Goal: Transaction & Acquisition: Download file/media

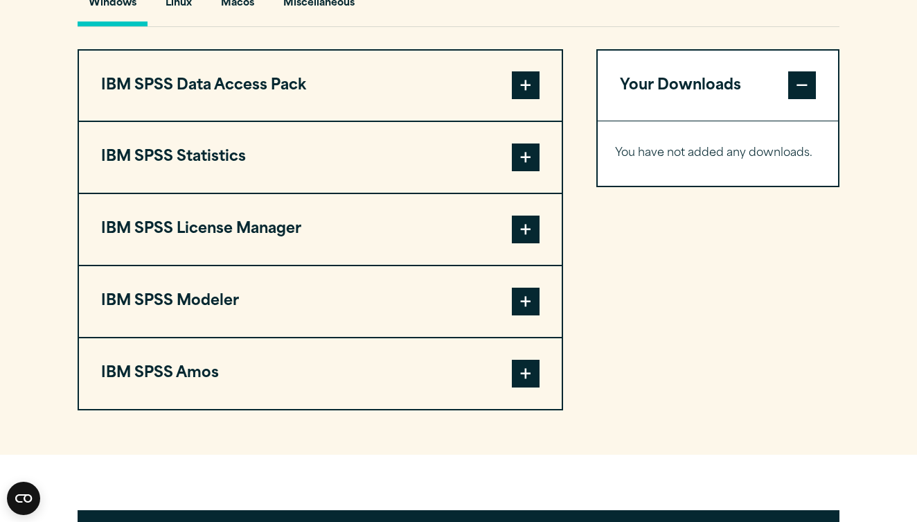
scroll to position [1039, 0]
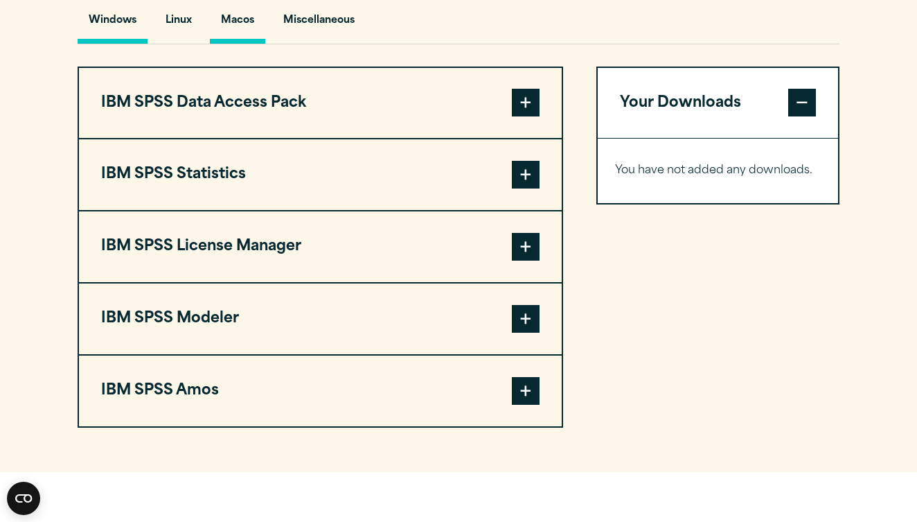
click at [242, 44] on button "Macos" at bounding box center [237, 23] width 55 height 39
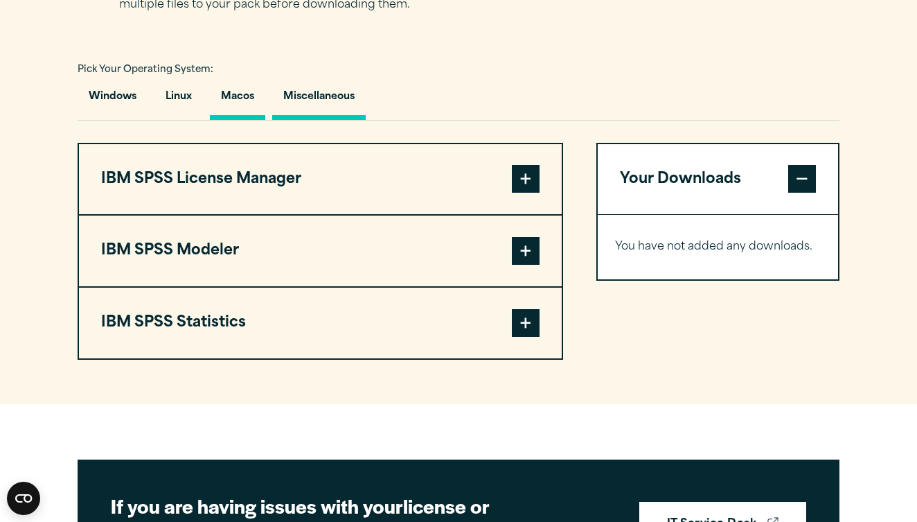
scroll to position [960, 0]
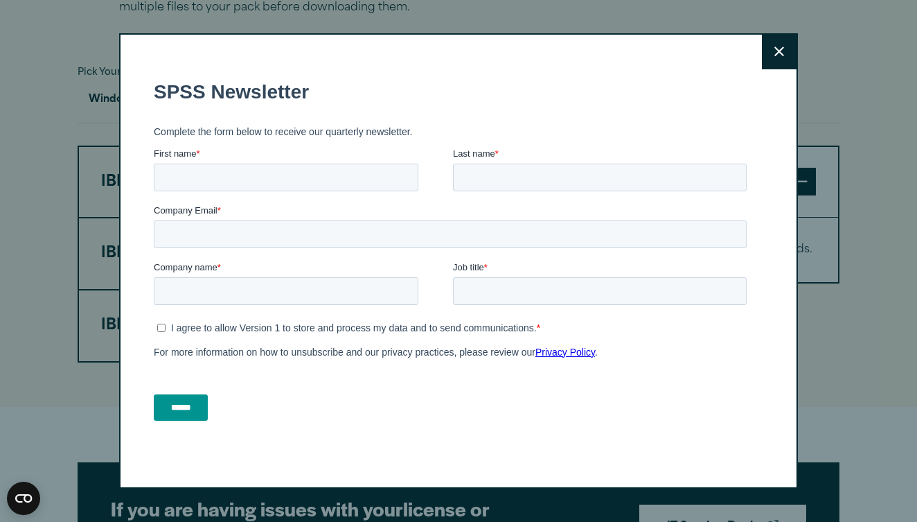
click at [786, 58] on button "Close" at bounding box center [779, 52] width 35 height 35
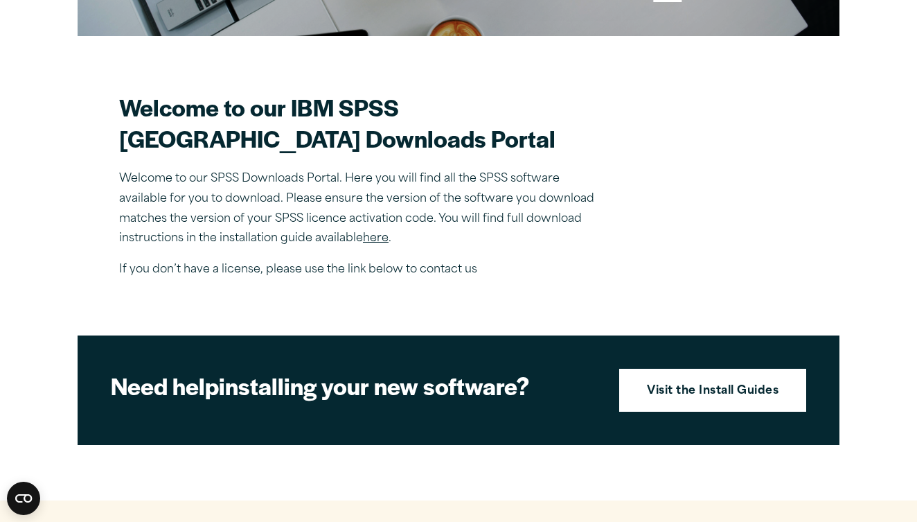
scroll to position [764, 0]
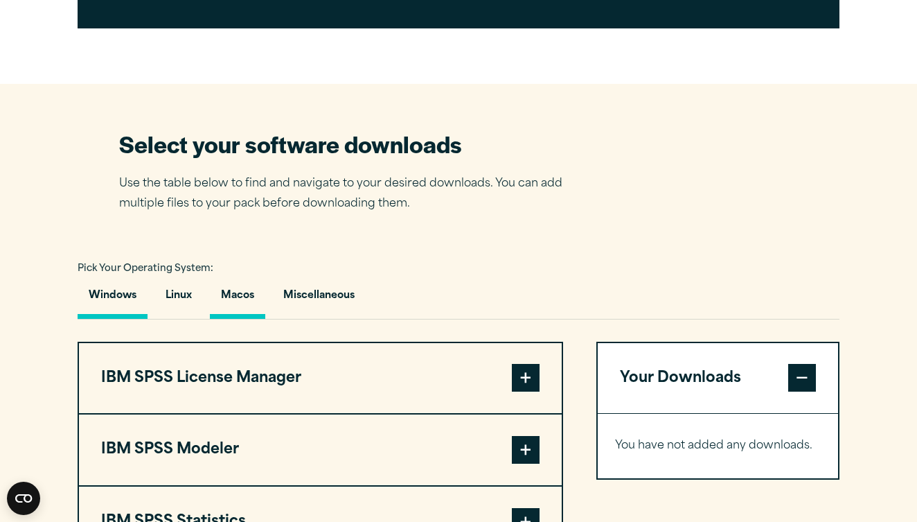
click at [127, 319] on button "Windows" at bounding box center [113, 298] width 70 height 39
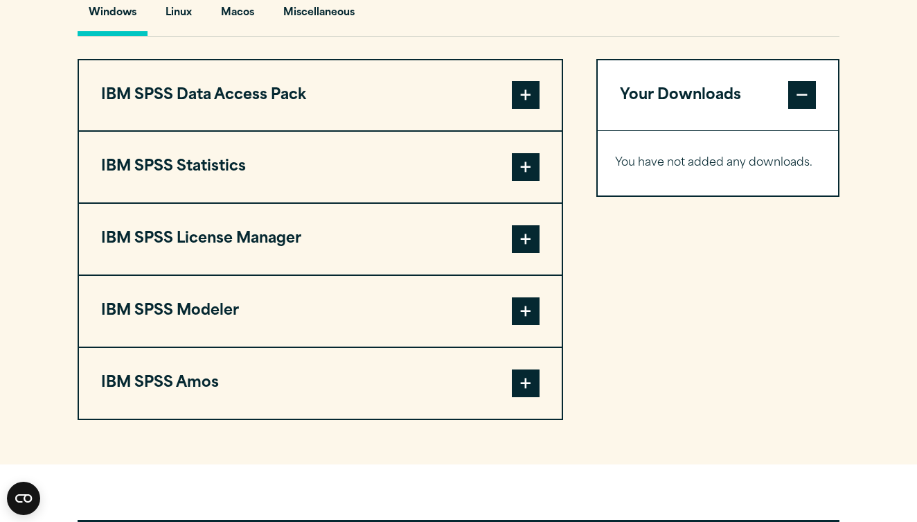
scroll to position [1046, 0]
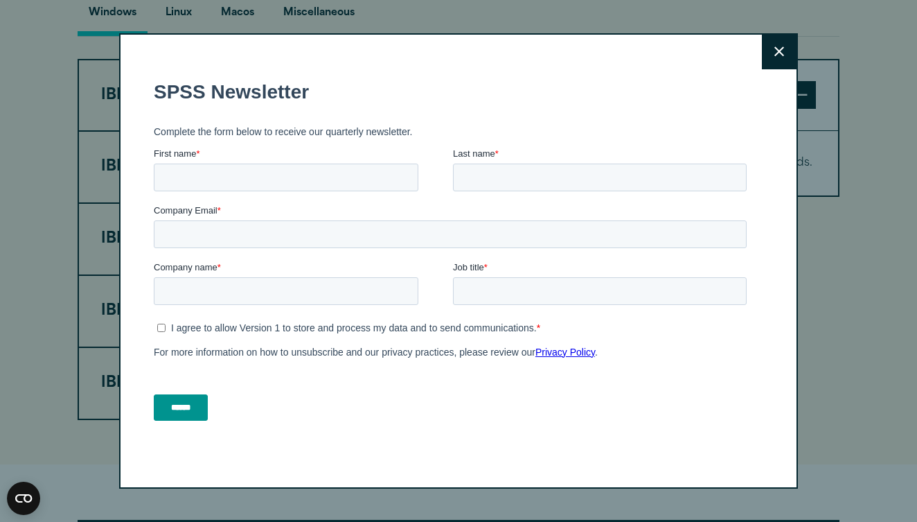
click at [778, 50] on icon at bounding box center [780, 52] width 10 height 10
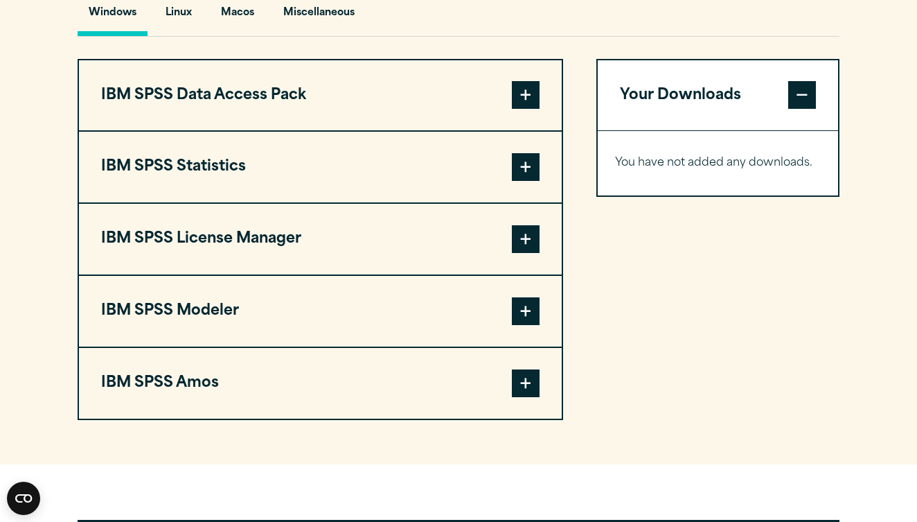
click at [527, 181] on span at bounding box center [526, 167] width 28 height 28
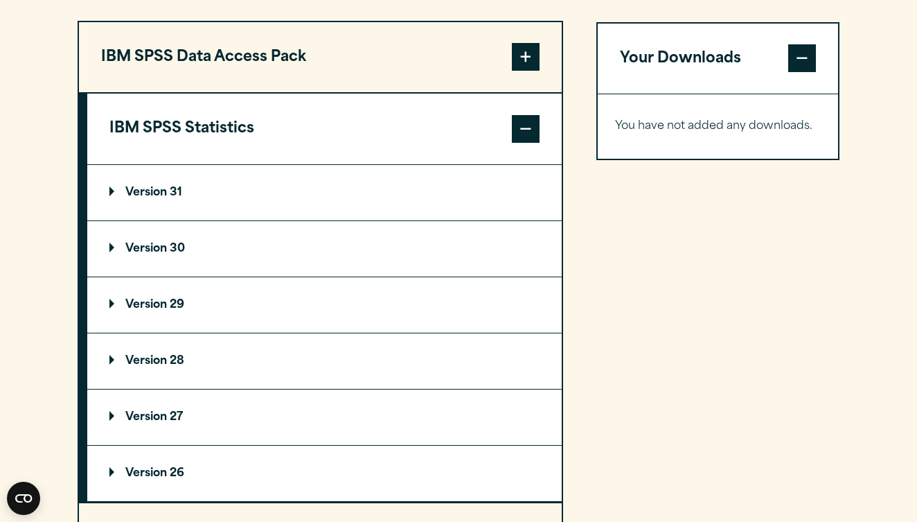
scroll to position [1153, 0]
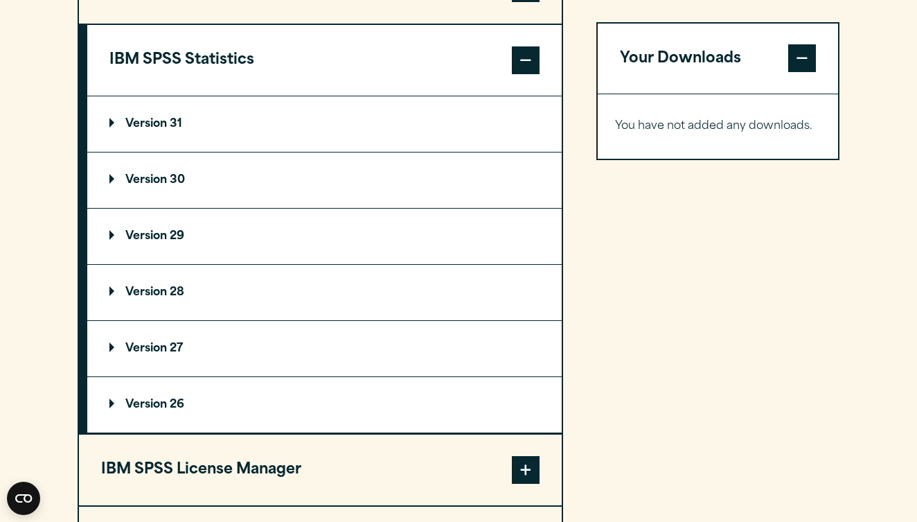
click at [185, 186] on p "Version 30" at bounding box center [147, 180] width 76 height 11
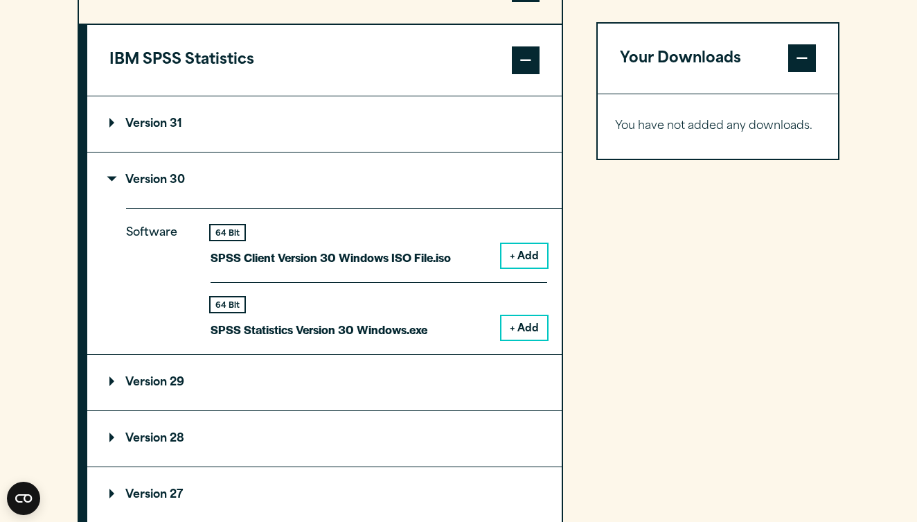
click at [520, 340] on button "+ Add" at bounding box center [525, 328] width 46 height 24
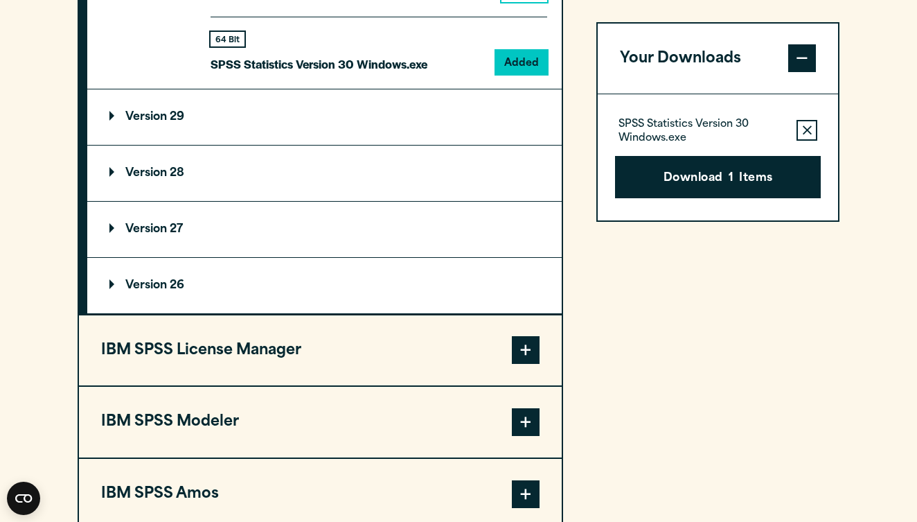
scroll to position [1419, 0]
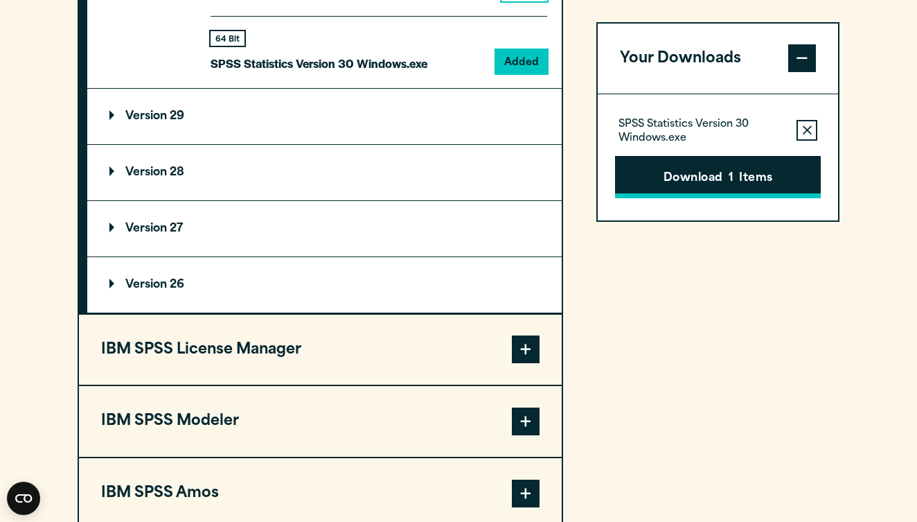
click at [677, 178] on button "Download 1 Items" at bounding box center [718, 177] width 206 height 43
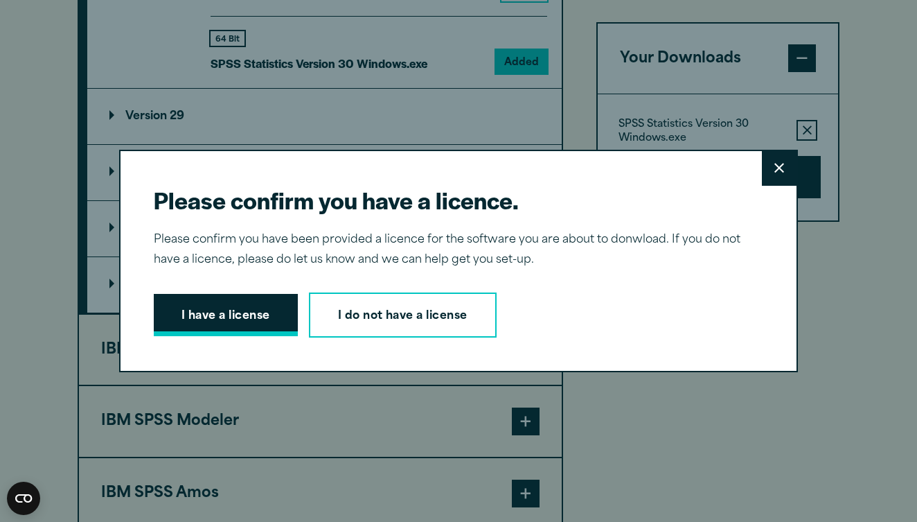
click at [232, 313] on button "I have a license" at bounding box center [226, 315] width 144 height 43
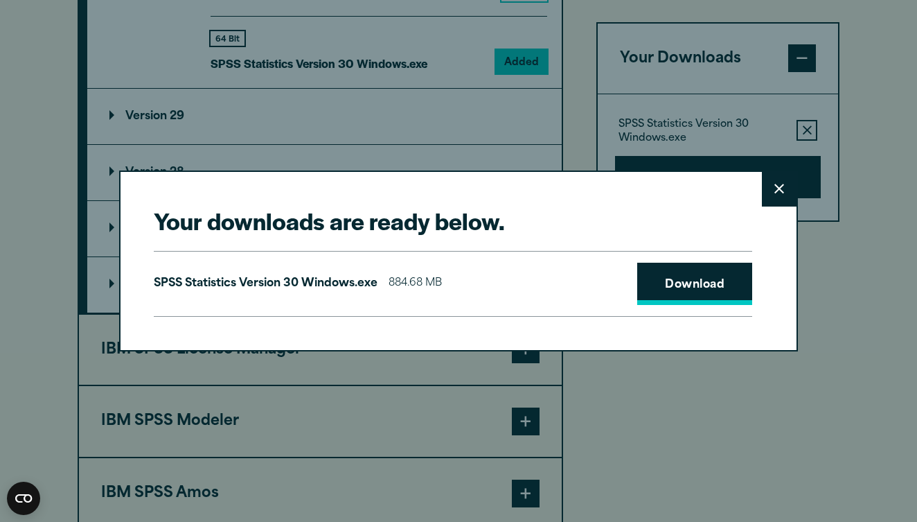
click at [673, 284] on link "Download" at bounding box center [694, 284] width 115 height 43
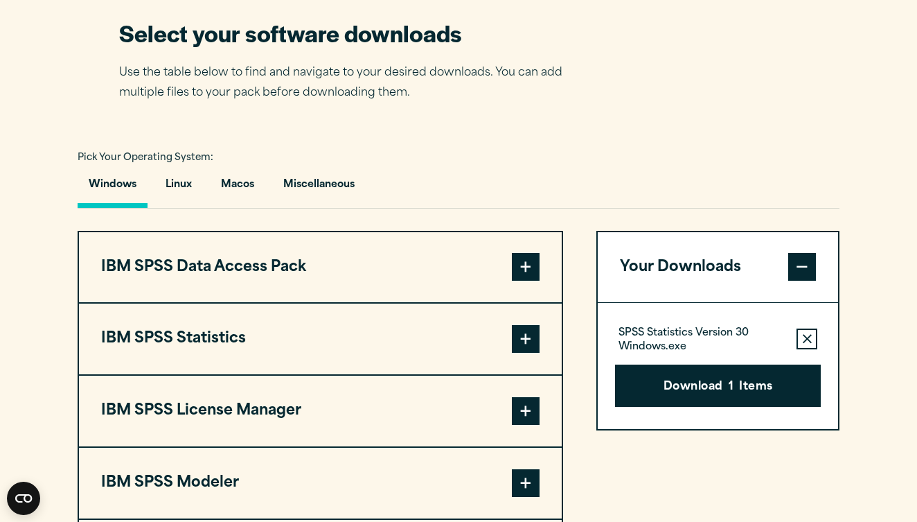
scroll to position [912, 0]
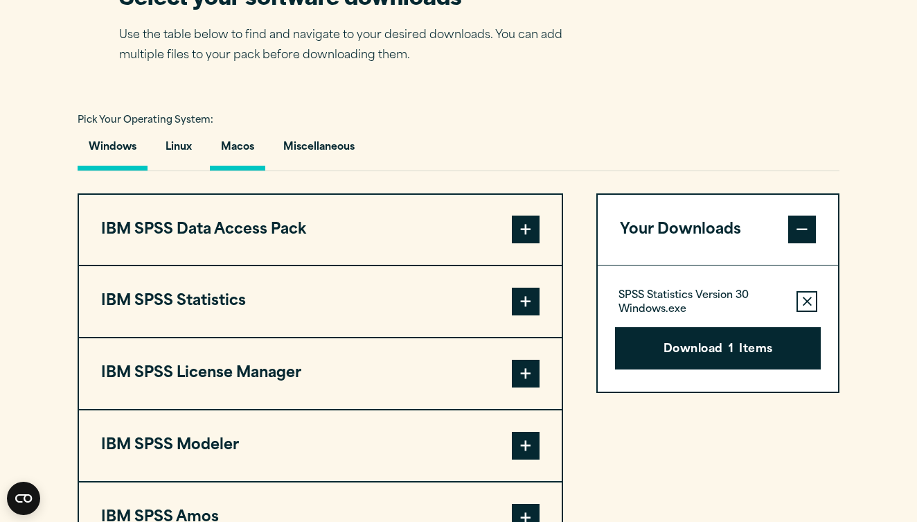
click at [252, 170] on button "Macos" at bounding box center [237, 150] width 55 height 39
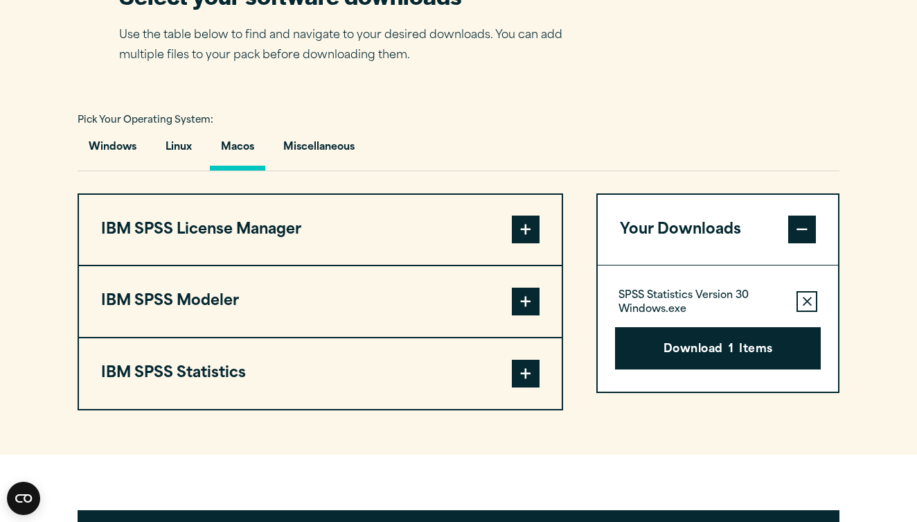
scroll to position [971, 0]
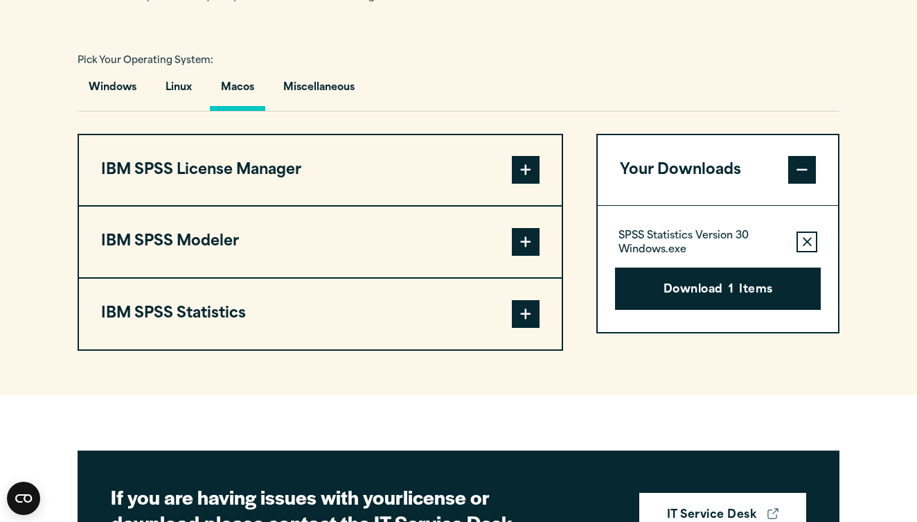
click at [527, 328] on span at bounding box center [526, 314] width 28 height 28
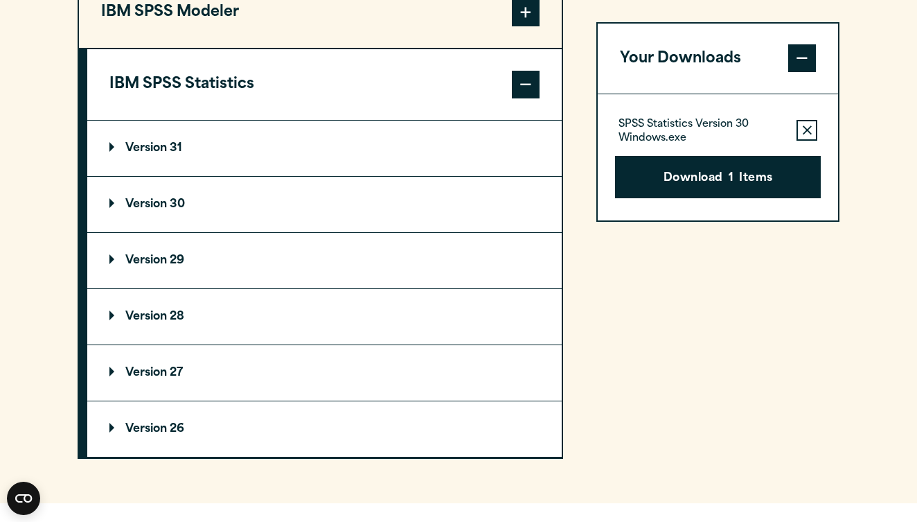
scroll to position [1213, 0]
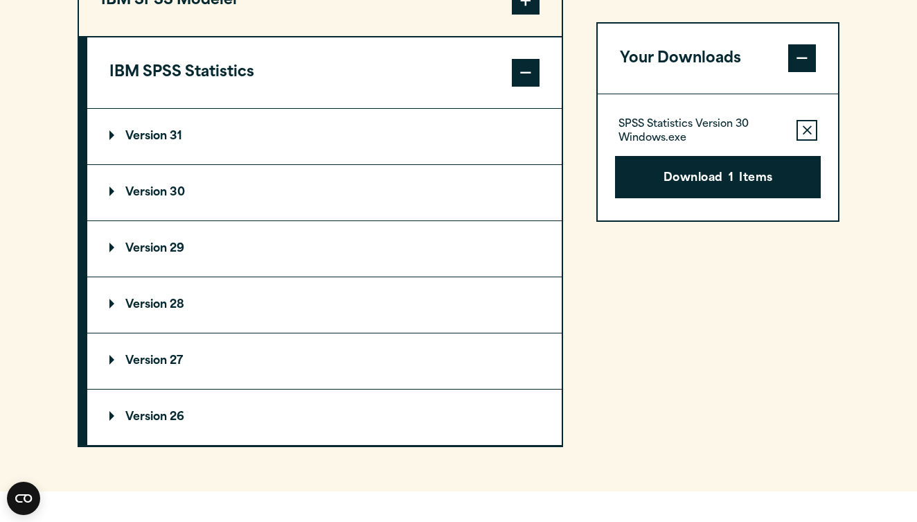
click at [225, 164] on summary "Version 31" at bounding box center [324, 136] width 475 height 55
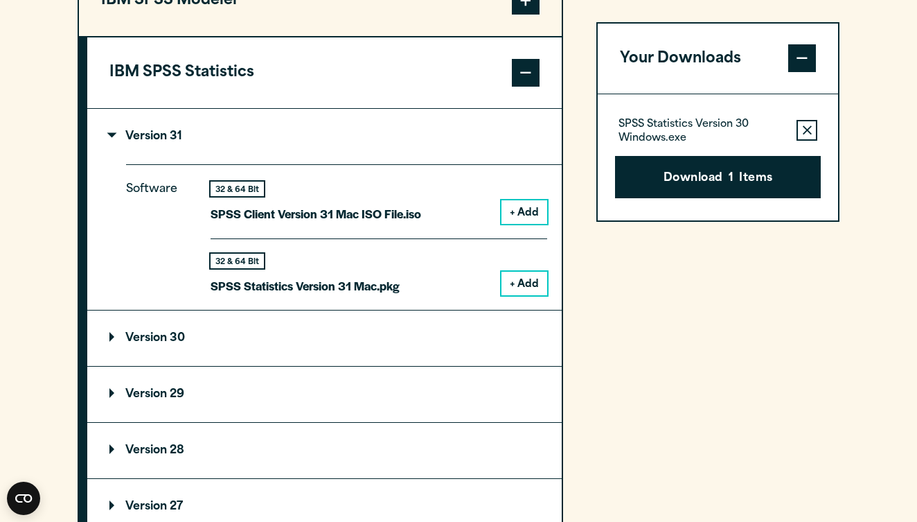
scroll to position [1233, 0]
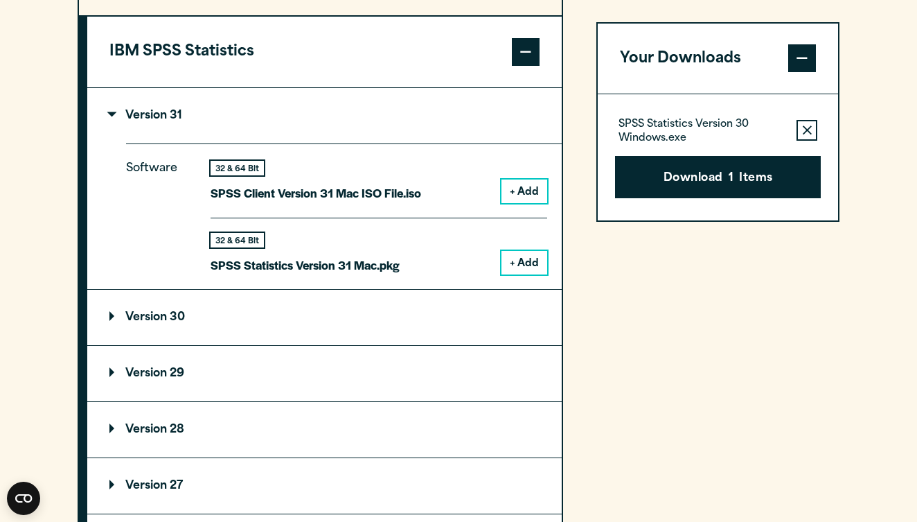
click at [520, 274] on button "+ Add" at bounding box center [525, 263] width 46 height 24
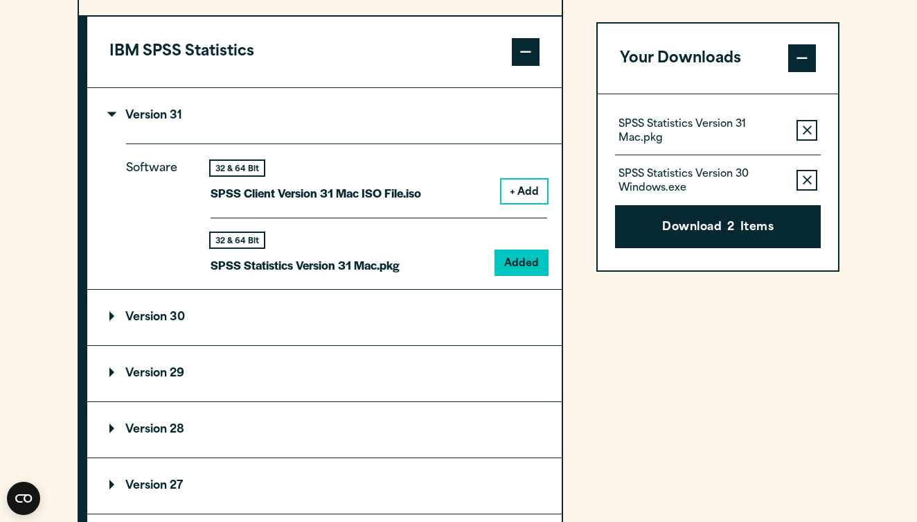
click at [804, 176] on icon "button" at bounding box center [807, 181] width 9 height 10
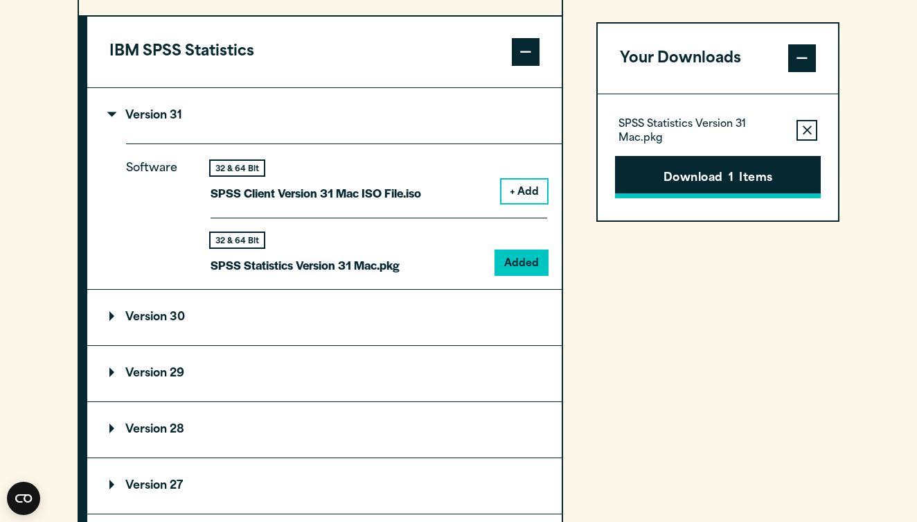
click at [737, 173] on button "Download 1 Items" at bounding box center [718, 177] width 206 height 43
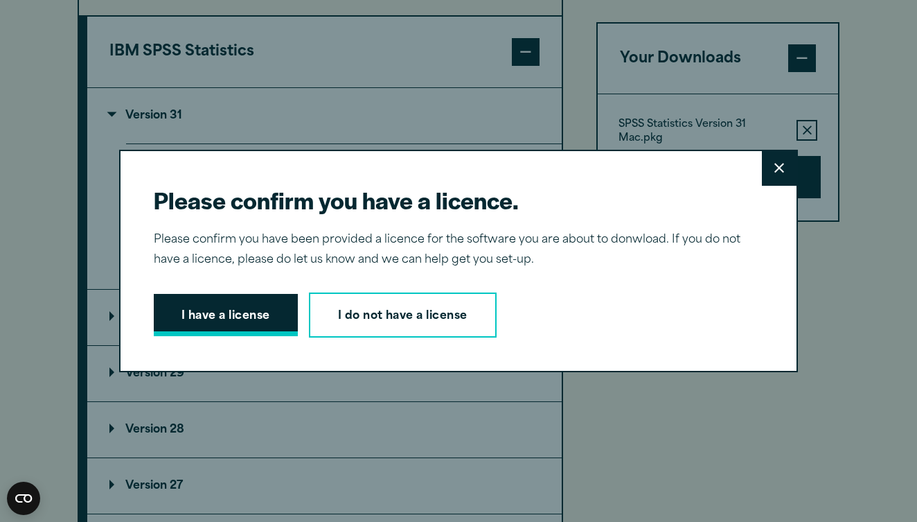
click at [271, 317] on button "I have a license" at bounding box center [226, 315] width 144 height 43
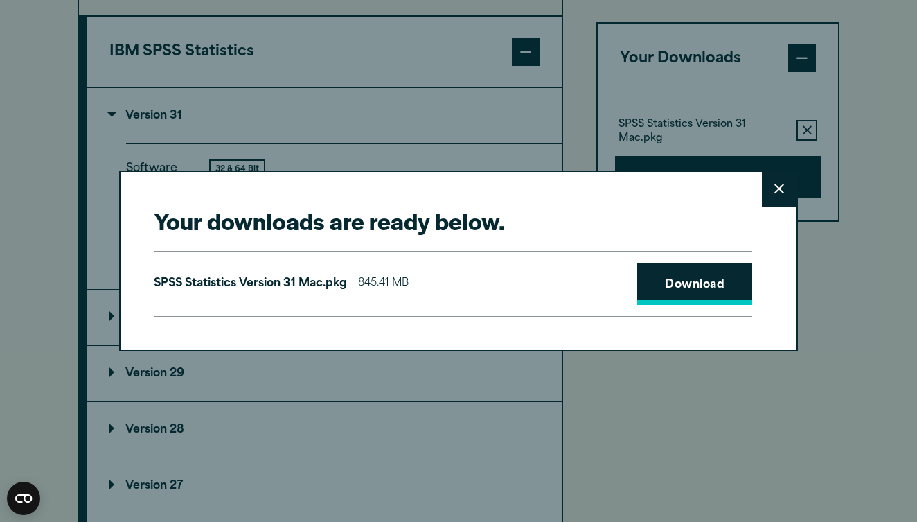
click at [697, 291] on link "Download" at bounding box center [694, 284] width 115 height 43
click at [712, 281] on link "Download" at bounding box center [694, 284] width 115 height 43
click at [797, 450] on div "Your downloads are ready below. Close SPSS Statistics Version 31 Mac.pkg 845.41…" at bounding box center [458, 261] width 917 height 522
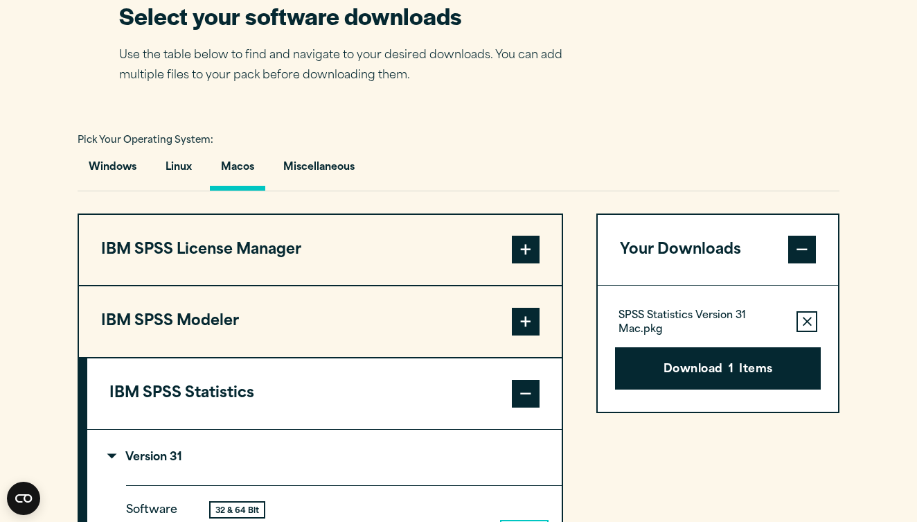
scroll to position [890, 0]
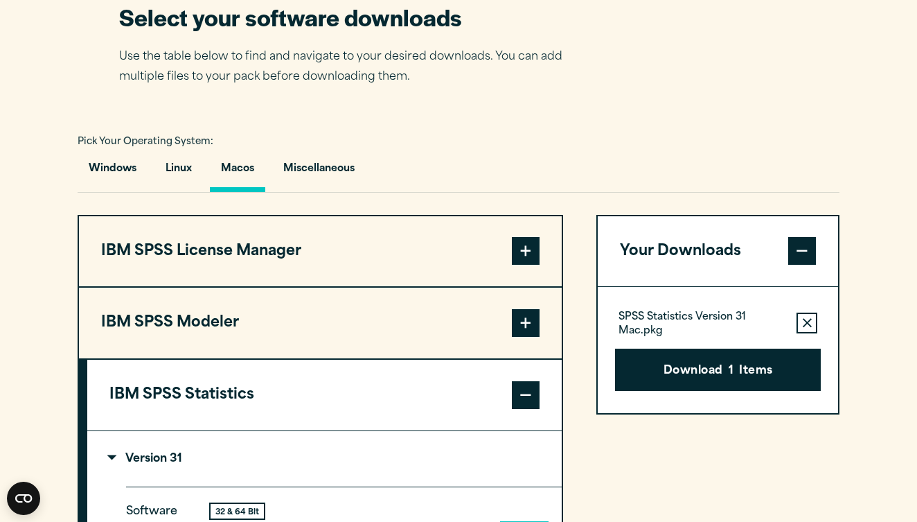
click at [527, 179] on div "Windows Linux Macos Miscellaneous" at bounding box center [459, 172] width 762 height 40
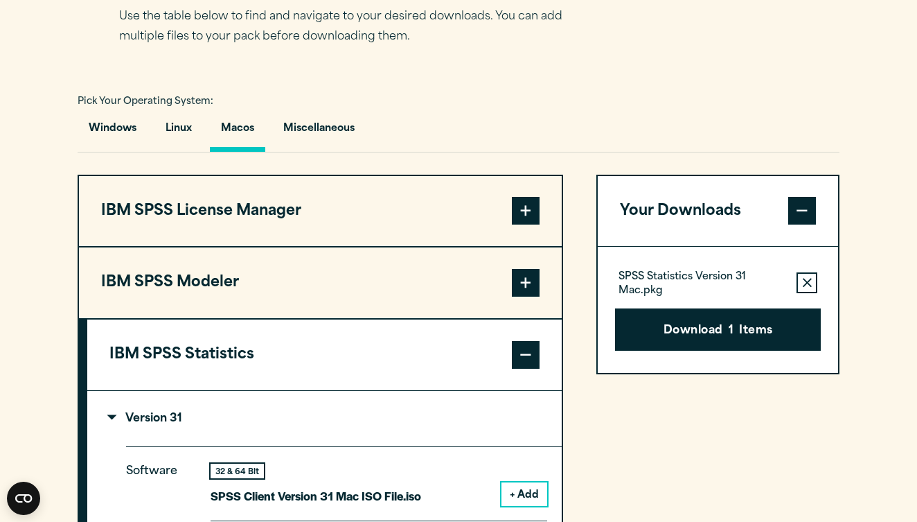
scroll to position [935, 0]
